Goal: Transaction & Acquisition: Book appointment/travel/reservation

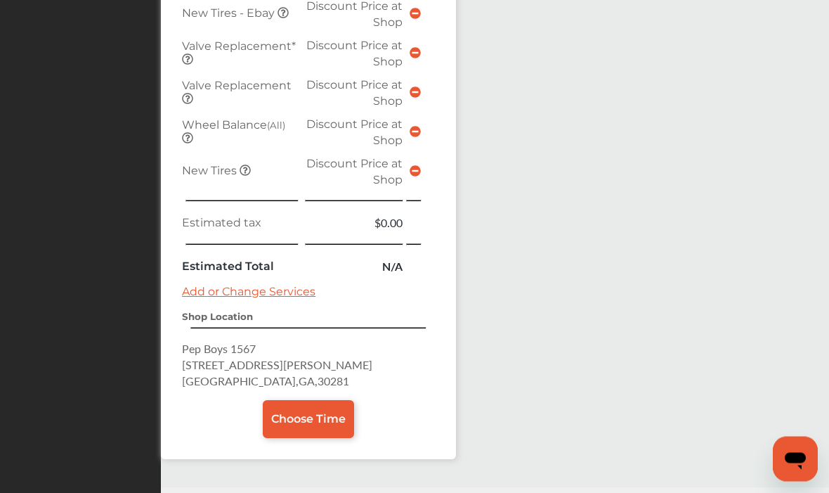
scroll to position [954, 0]
click at [296, 422] on span "Choose Time" at bounding box center [308, 417] width 74 height 13
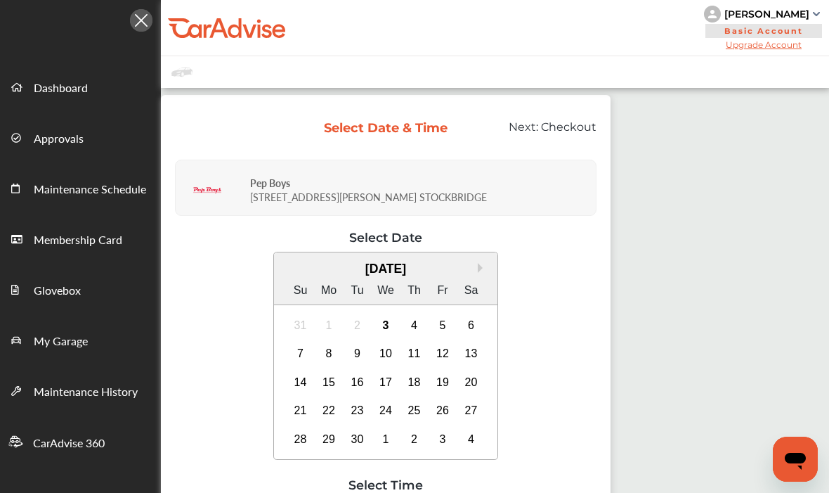
click at [312, 422] on div "21" at bounding box center [301, 410] width 22 height 22
click at [454, 337] on div "5" at bounding box center [442, 325] width 22 height 22
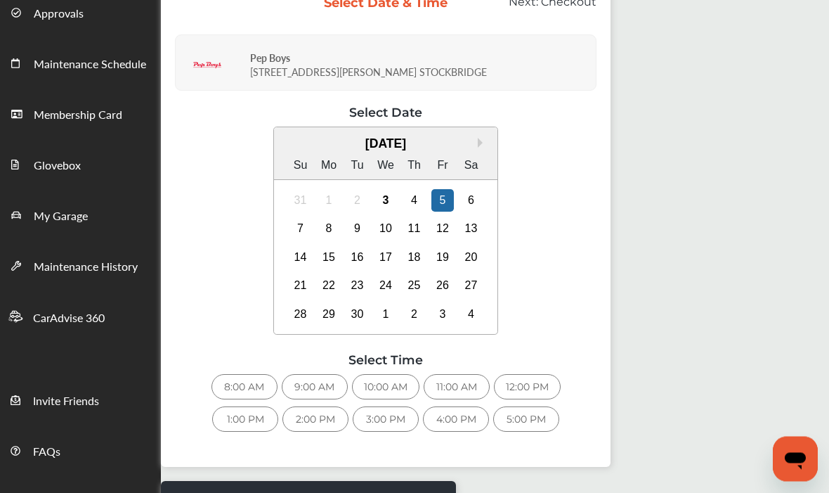
scroll to position [143, 0]
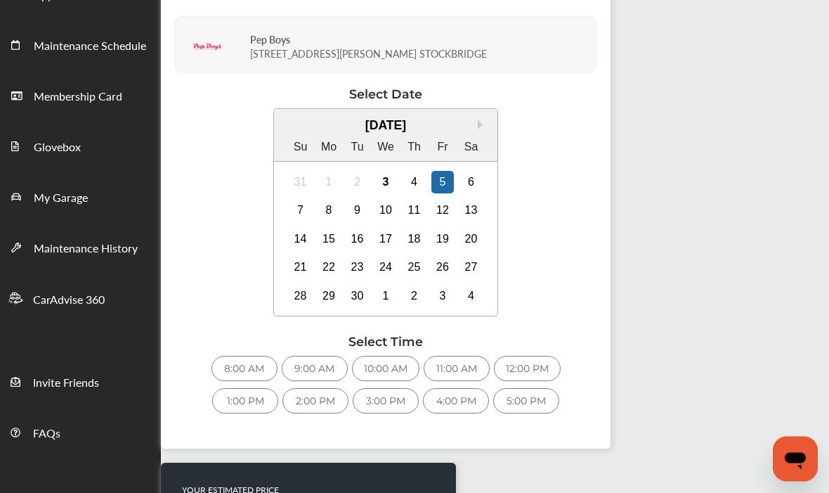
click at [399, 381] on div "10:00 AM" at bounding box center [385, 368] width 67 height 25
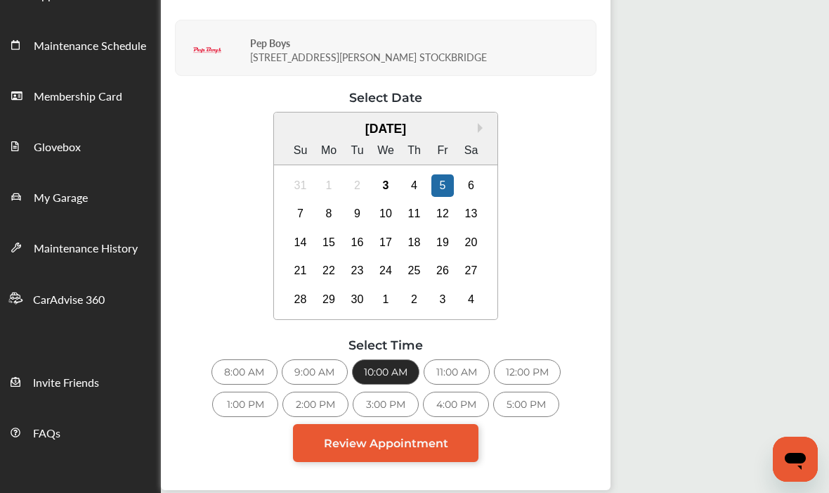
click at [408, 450] on span "Review Appointment" at bounding box center [386, 442] width 124 height 13
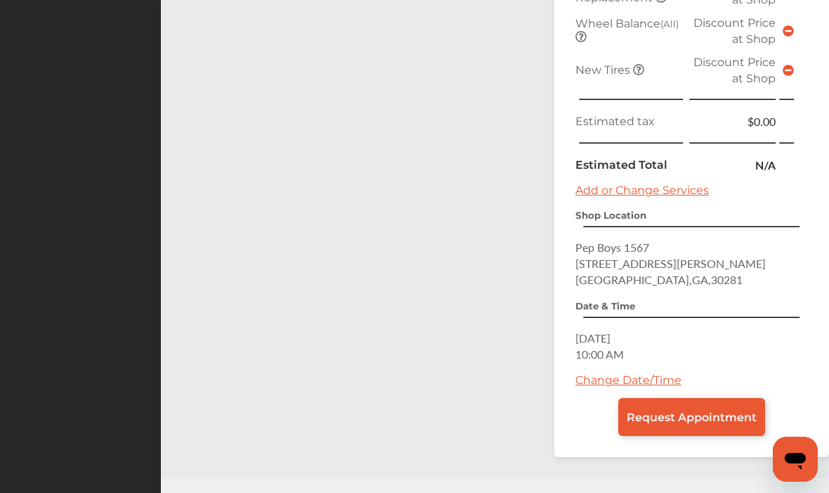
scroll to position [632, 0]
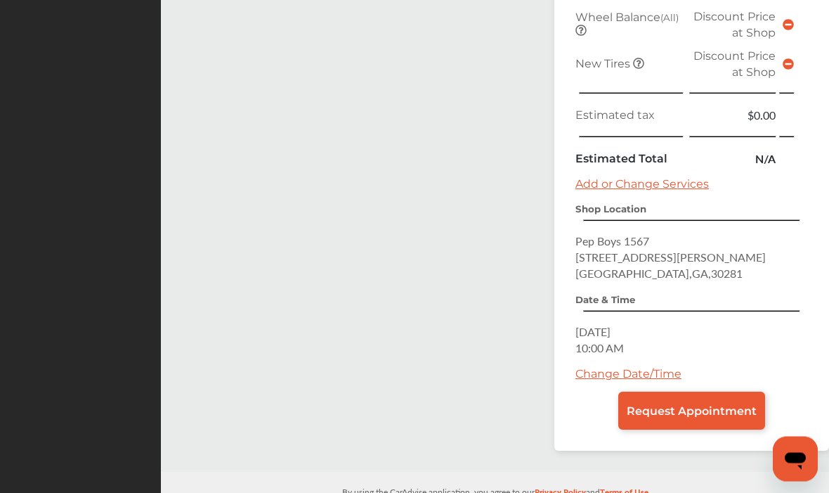
click at [685, 418] on span "Request Appointment" at bounding box center [692, 411] width 130 height 13
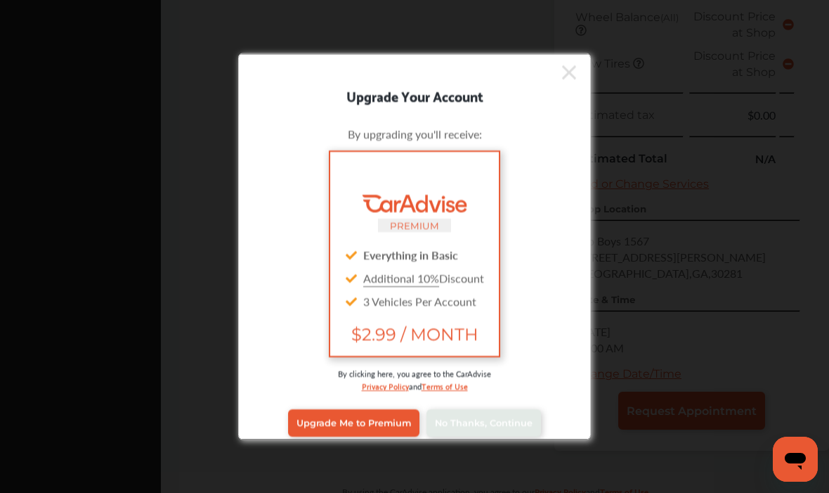
click at [569, 79] on icon at bounding box center [569, 72] width 14 height 14
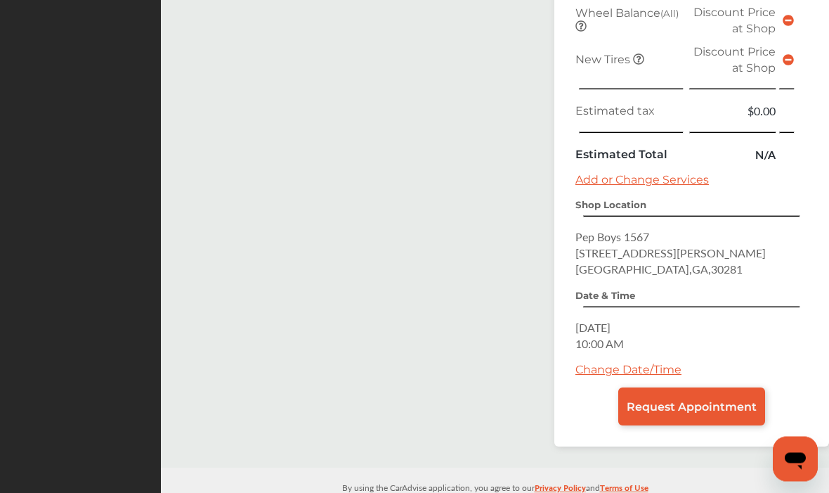
scroll to position [637, 0]
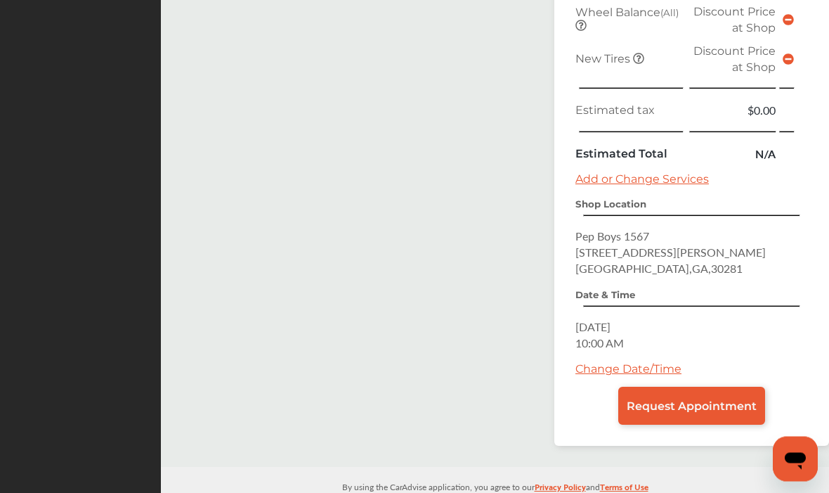
click at [692, 413] on span "Request Appointment" at bounding box center [692, 406] width 130 height 13
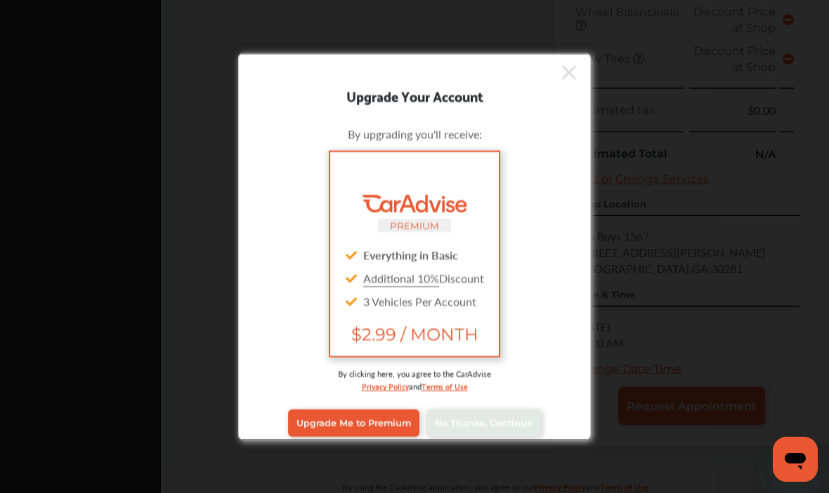
click at [564, 83] on icon at bounding box center [569, 71] width 14 height 22
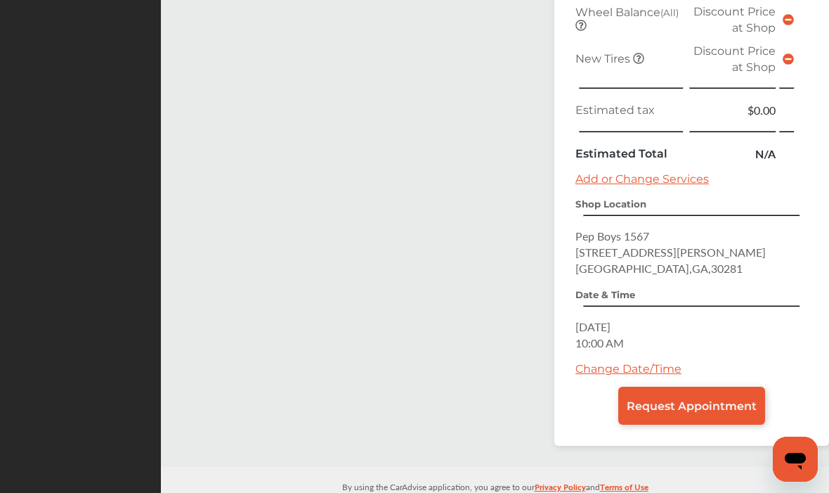
click at [668, 413] on span "Request Appointment" at bounding box center [692, 405] width 130 height 13
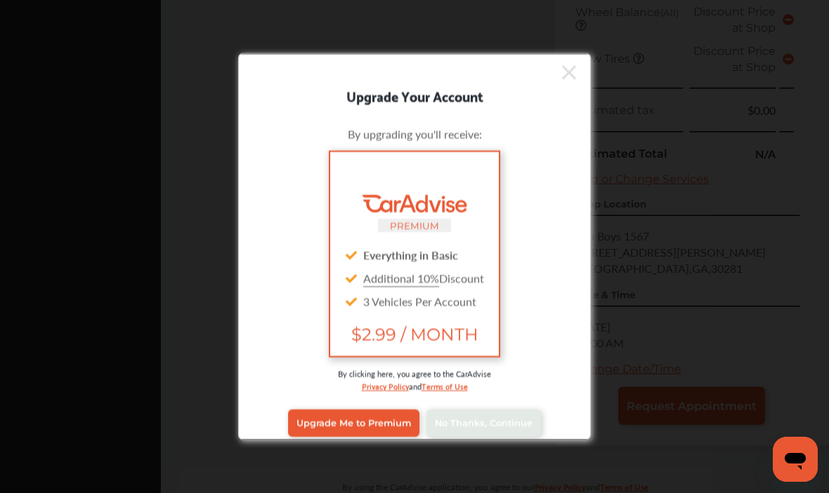
click at [573, 83] on icon at bounding box center [569, 71] width 14 height 22
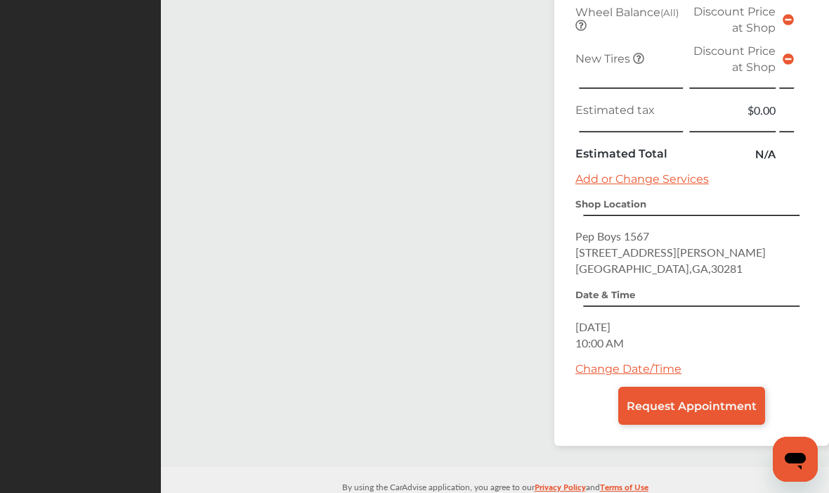
click at [690, 413] on span "Request Appointment" at bounding box center [692, 405] width 130 height 13
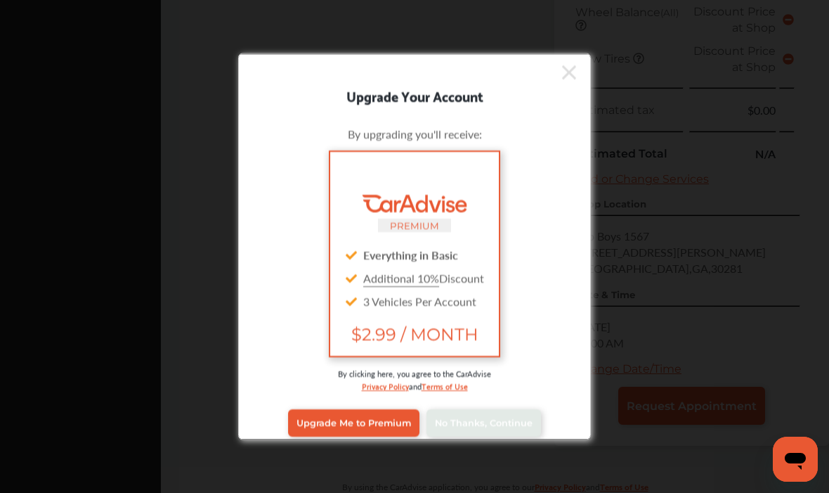
click at [480, 436] on link "No Thanks, Continue" at bounding box center [484, 422] width 115 height 27
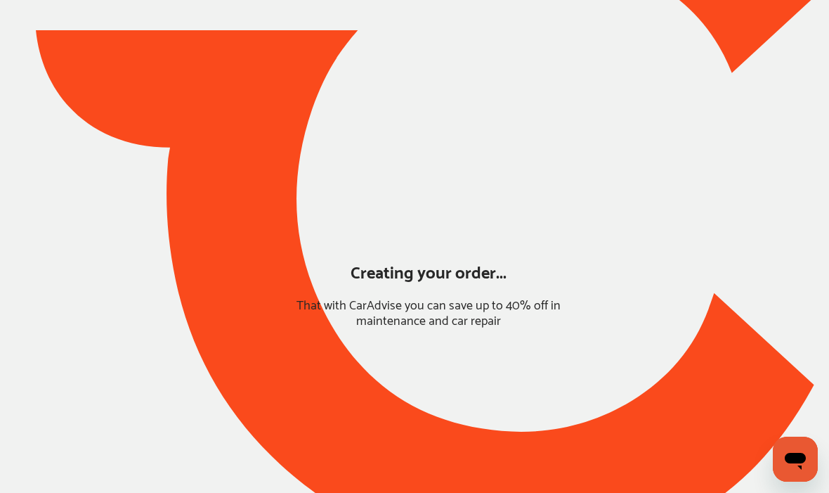
scroll to position [60, 0]
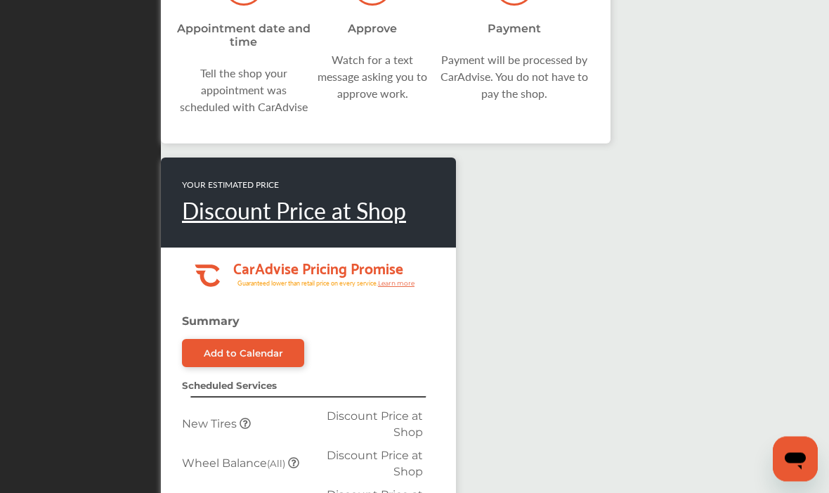
scroll to position [770, 0]
